Goal: Transaction & Acquisition: Subscribe to service/newsletter

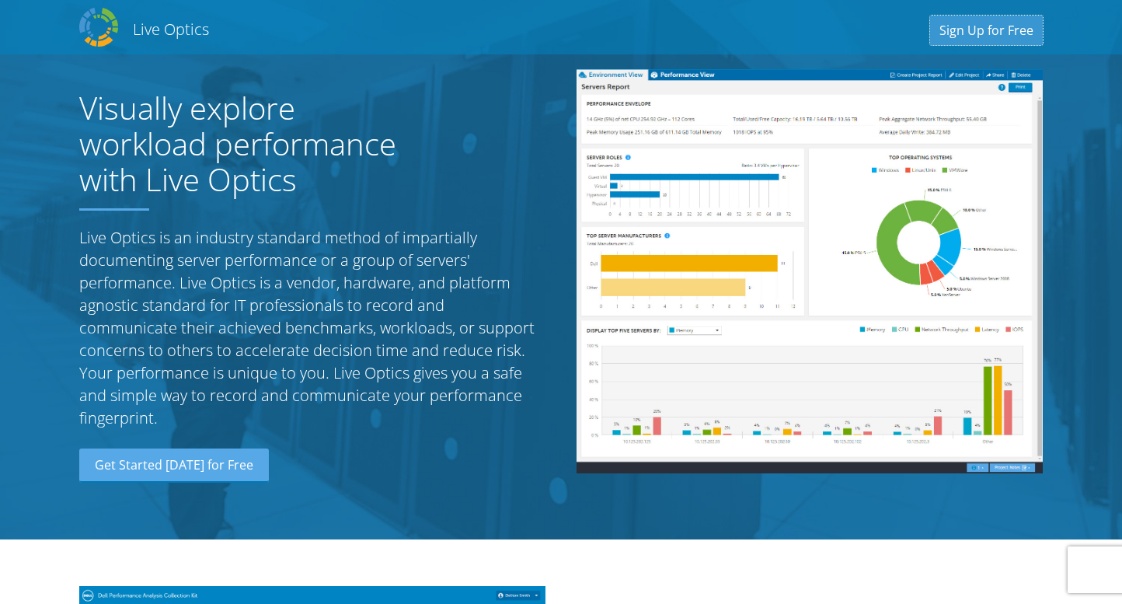
click at [972, 33] on link "Sign Up for Free" at bounding box center [986, 31] width 113 height 30
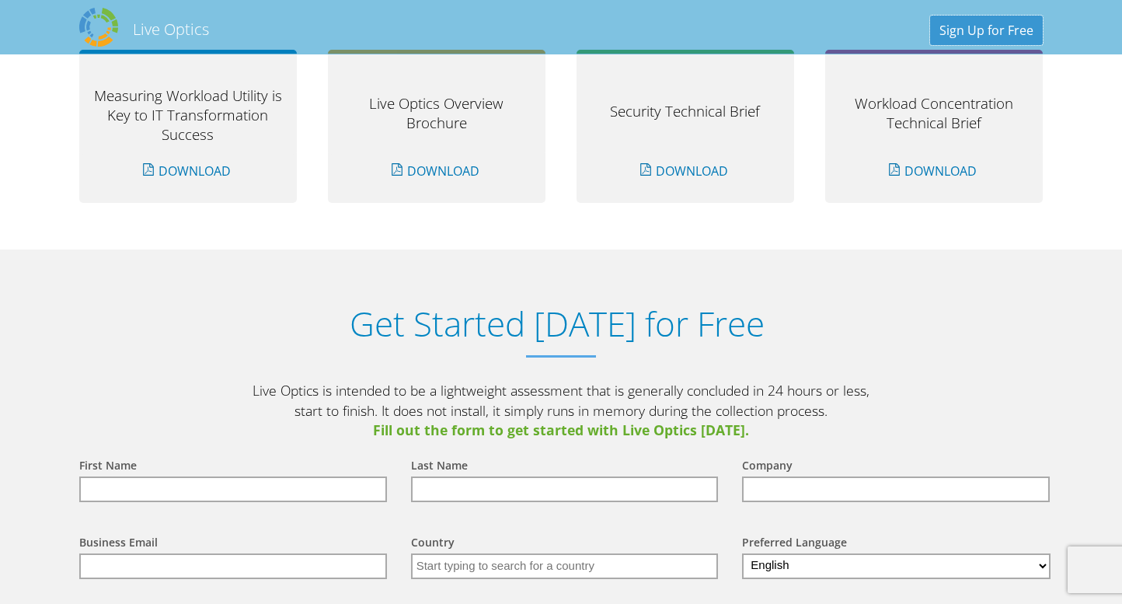
scroll to position [1619, 0]
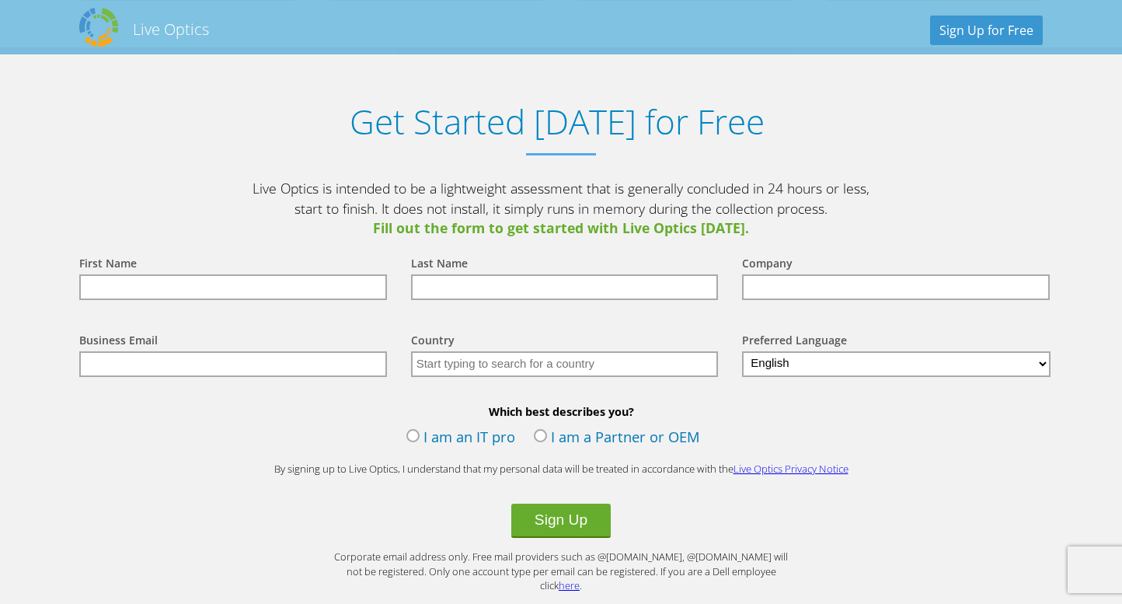
click at [819, 364] on select "English Deutsch Español Français Italiano Polski Português Русский 한국어 中文 日本語" at bounding box center [896, 364] width 308 height 26
select select "fr-FR"
click option "Français" at bounding box center [0, 0] width 0 height 0
click at [423, 353] on input "text" at bounding box center [565, 364] width 308 height 26
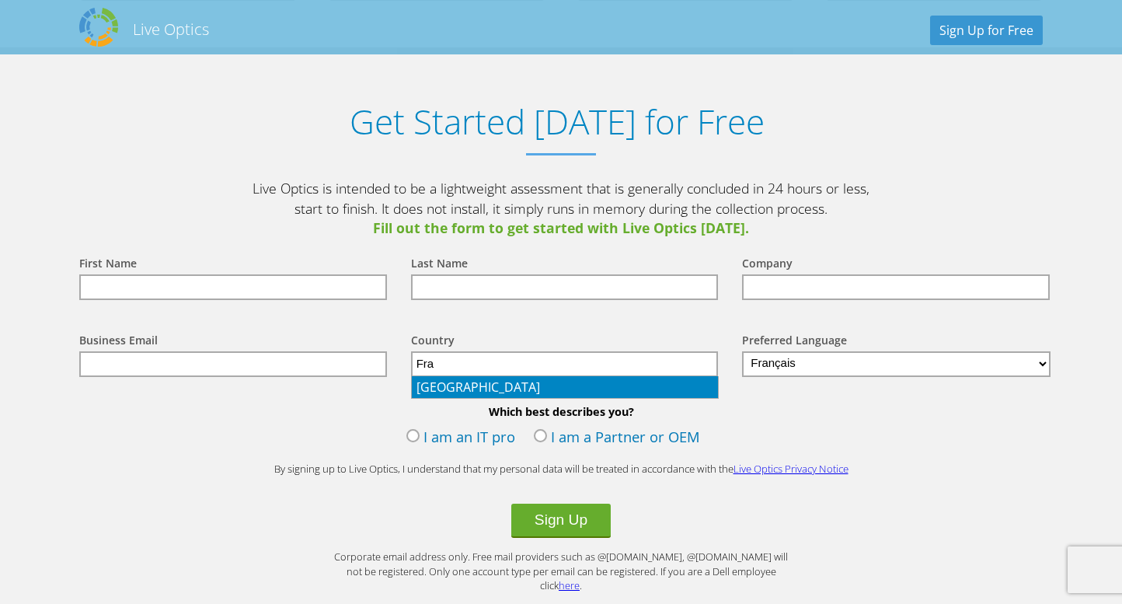
click at [436, 384] on li "[GEOGRAPHIC_DATA]" at bounding box center [565, 387] width 306 height 22
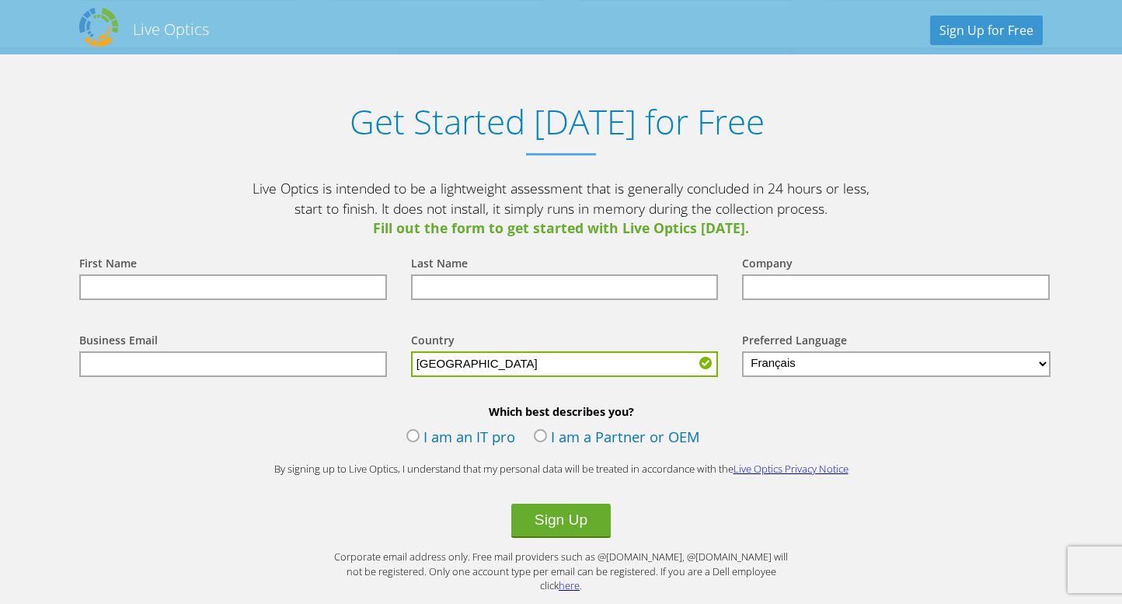
type input "[GEOGRAPHIC_DATA]"
click at [437, 430] on label "I am an IT pro" at bounding box center [460, 437] width 109 height 23
click at [0, 0] on input "I am an IT pro" at bounding box center [0, 0] width 0 height 0
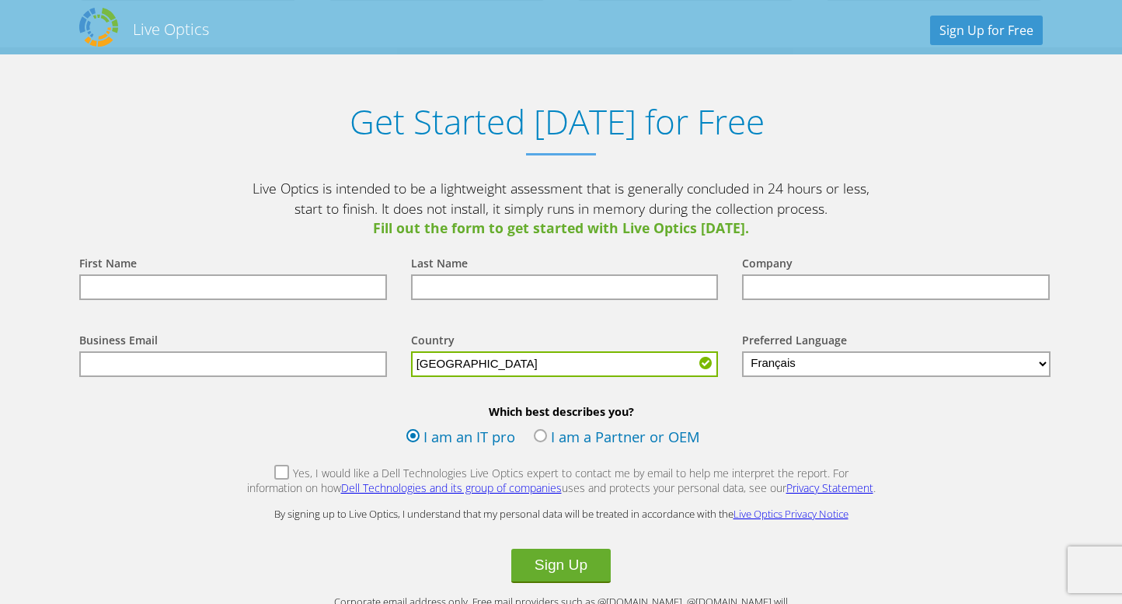
click at [448, 287] on input "text" at bounding box center [565, 287] width 308 height 26
click at [202, 292] on input "text" at bounding box center [233, 287] width 308 height 26
type input "IT"
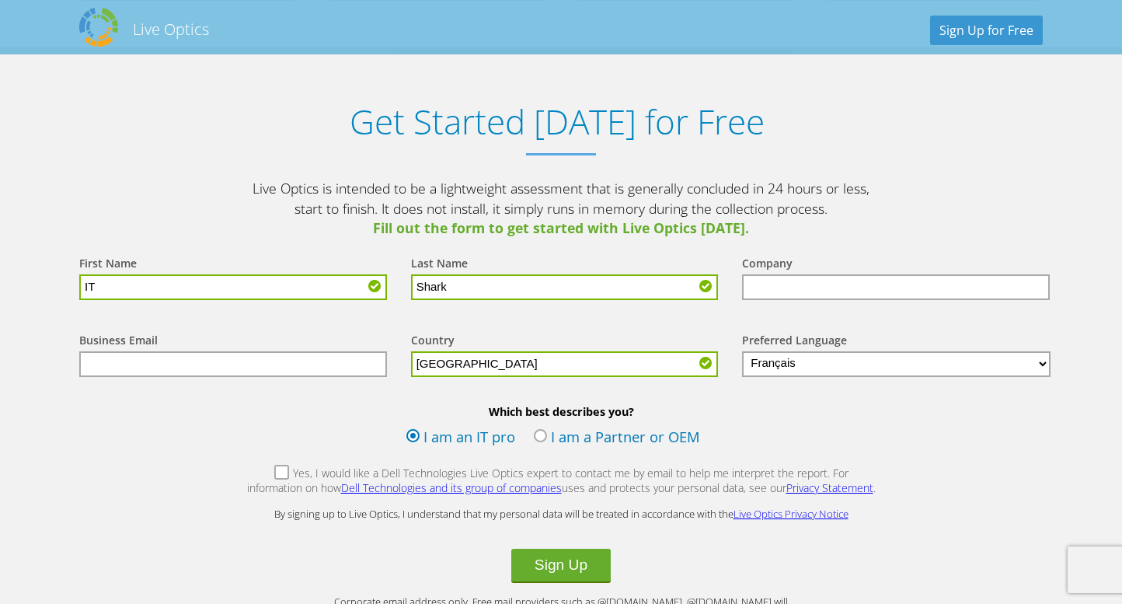
type input "Shark"
type input "Shark Robotics"
type input "t"
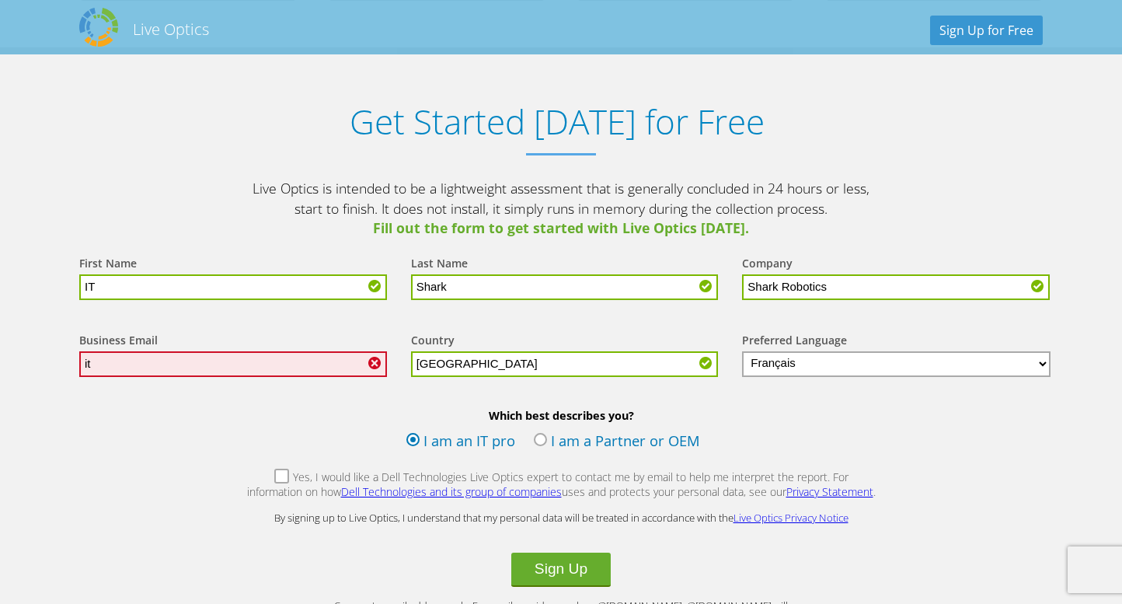
click at [291, 363] on input "it" at bounding box center [233, 364] width 308 height 26
click at [160, 367] on input "it" at bounding box center [233, 364] width 308 height 26
paste input "@"
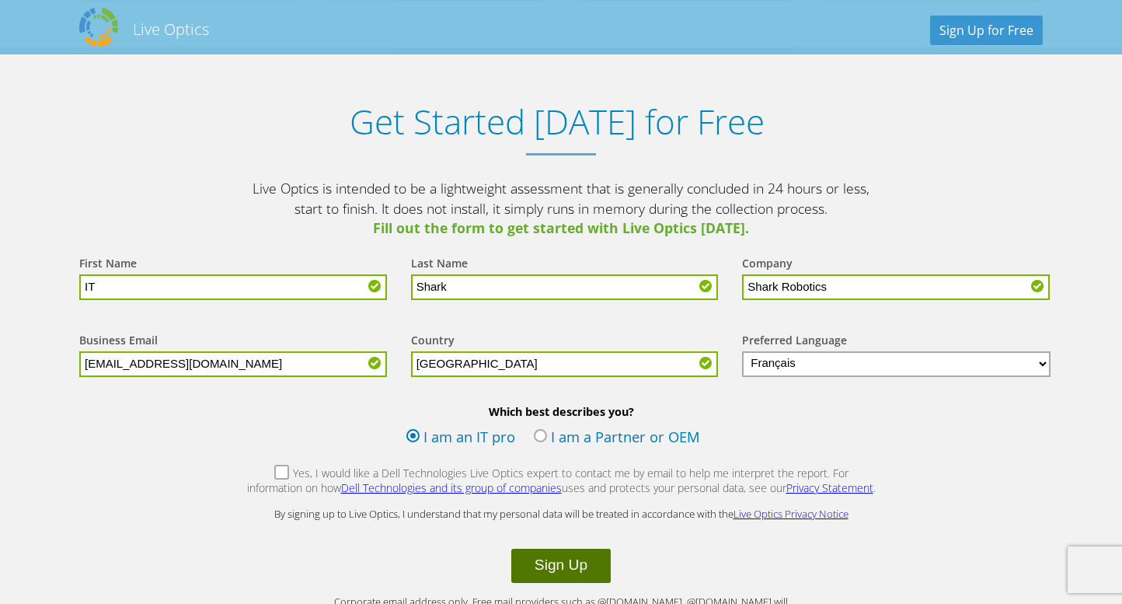
type input "it@shark-robotics.fr"
click at [534, 576] on button "Sign Up" at bounding box center [560, 565] width 99 height 34
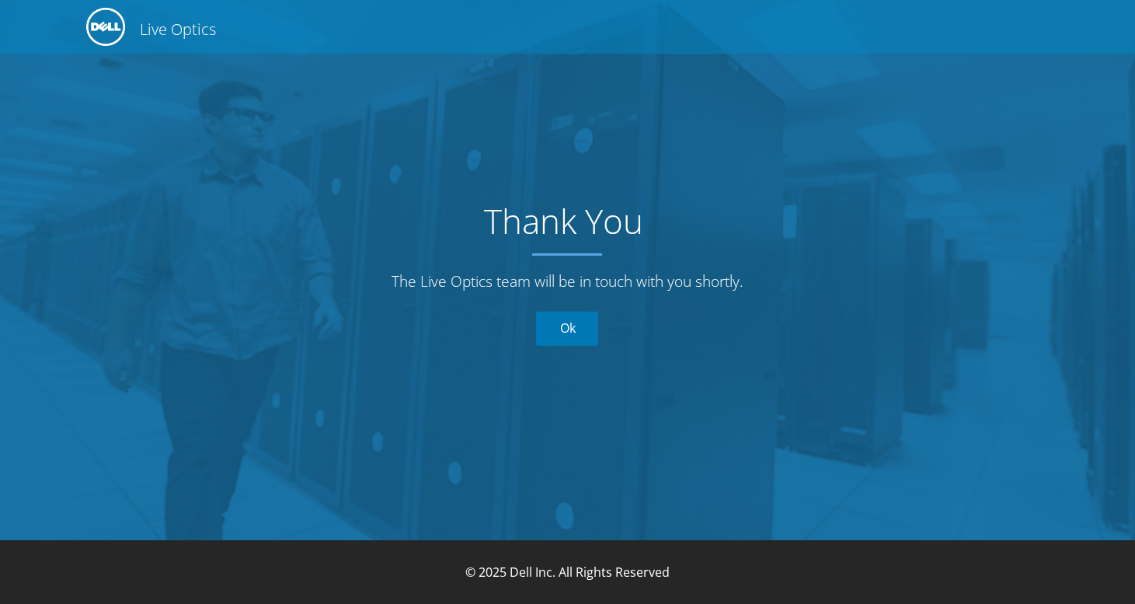
click at [571, 335] on link "Ok" at bounding box center [568, 328] width 62 height 34
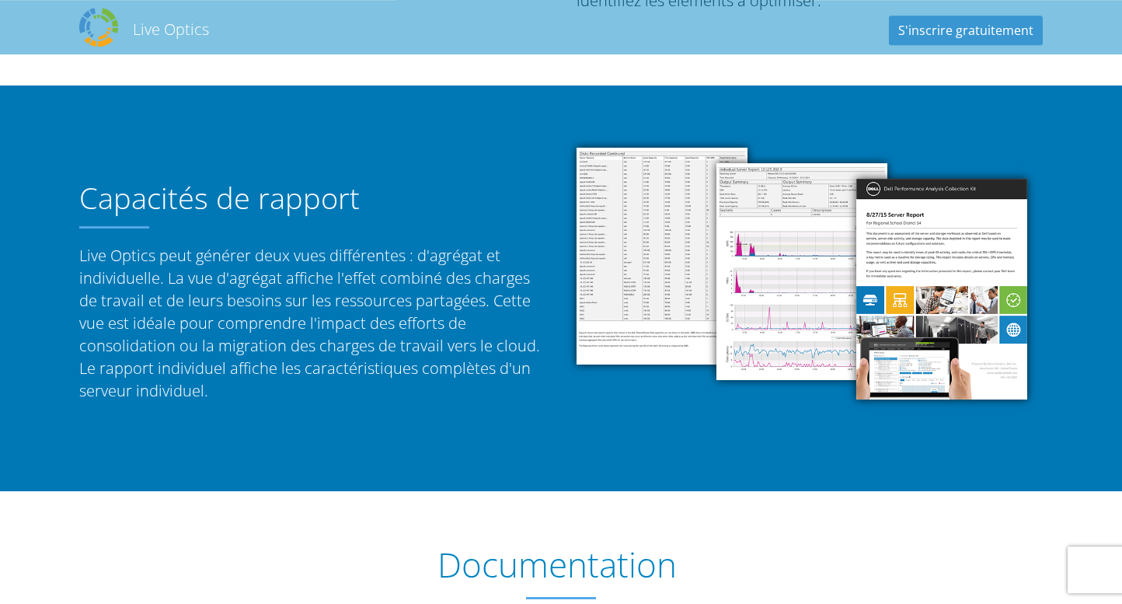
scroll to position [915, 0]
